Goal: Task Accomplishment & Management: Use online tool/utility

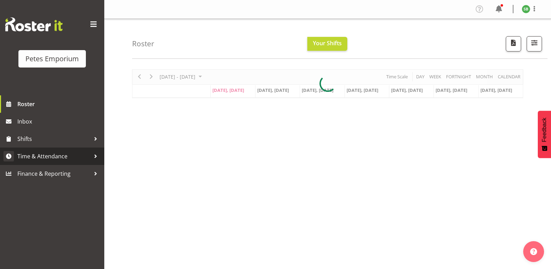
click at [45, 158] on span "Time & Attendance" at bounding box center [53, 156] width 73 height 10
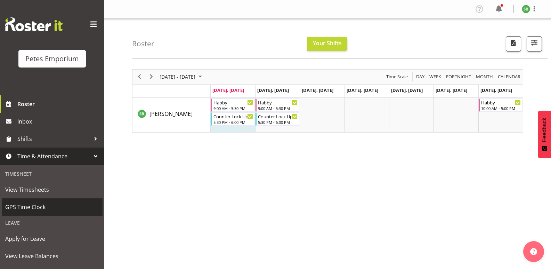
click at [30, 209] on span "GPS Time Clock" at bounding box center [52, 207] width 94 height 10
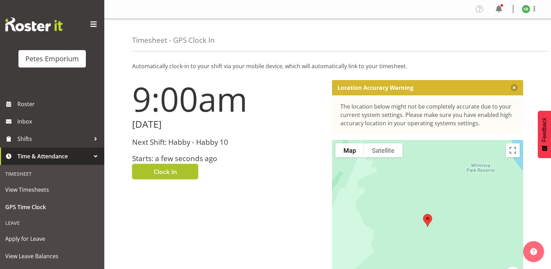
click at [159, 169] on span "Clock In" at bounding box center [165, 171] width 23 height 9
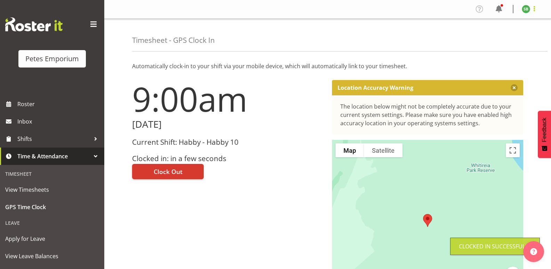
click at [535, 13] on span at bounding box center [534, 9] width 8 height 8
click at [501, 34] on link "Log Out" at bounding box center [505, 36] width 67 height 13
